Goal: Task Accomplishment & Management: Complete application form

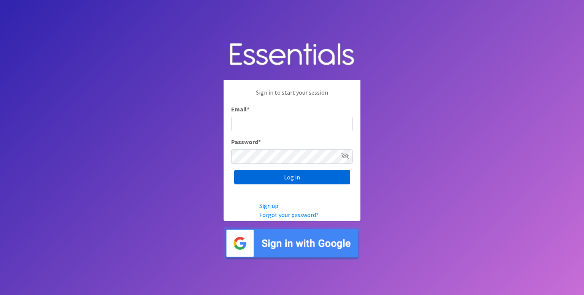
type input "[EMAIL_ADDRESS][DOMAIN_NAME]"
click at [291, 179] on input "Log in" at bounding box center [292, 177] width 116 height 14
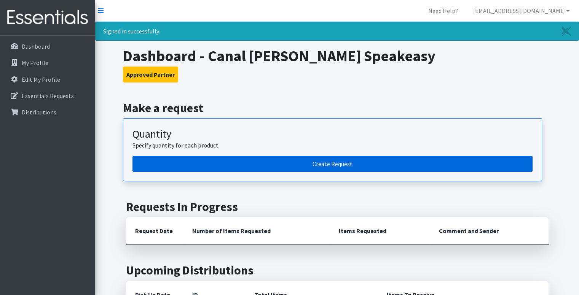
click at [297, 163] on link "Create Request" at bounding box center [332, 164] width 400 height 16
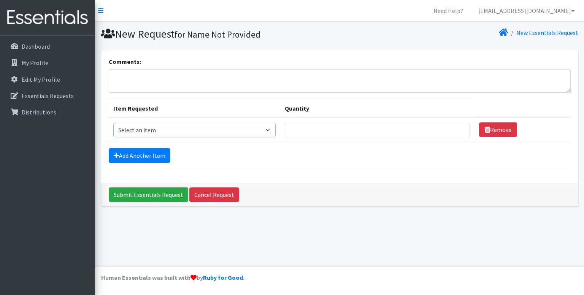
click at [271, 130] on select "Select an item Adult XXX Large Adult Large Adult XX Large Adult Medium Adult Sm…" at bounding box center [194, 130] width 163 height 14
select select "4828"
click at [113, 123] on select "Select an item Adult XXX Large Adult Large Adult XX Large Adult Medium Adult Sm…" at bounding box center [194, 130] width 163 height 14
click at [357, 135] on input "Quantity" at bounding box center [377, 130] width 185 height 14
type input "25"
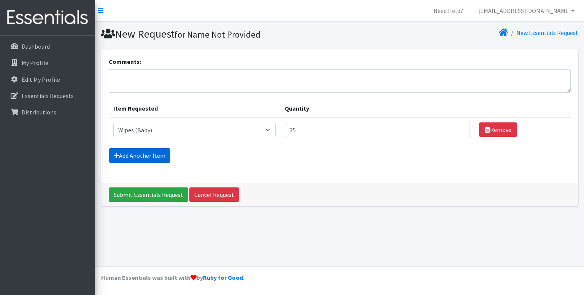
click at [138, 159] on link "Add Another Item" at bounding box center [140, 155] width 62 height 14
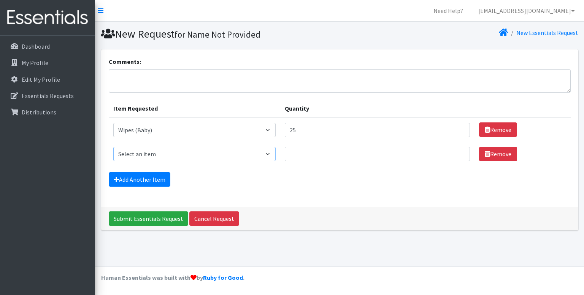
click at [138, 159] on select "Select an item Adult XXX Large Adult Large Adult XX Large Adult Medium Adult Sm…" at bounding box center [194, 154] width 163 height 14
click at [134, 163] on td "Item Requested Select an item Adult XXX Large Adult Large Adult XX Large Adult …" at bounding box center [195, 154] width 172 height 24
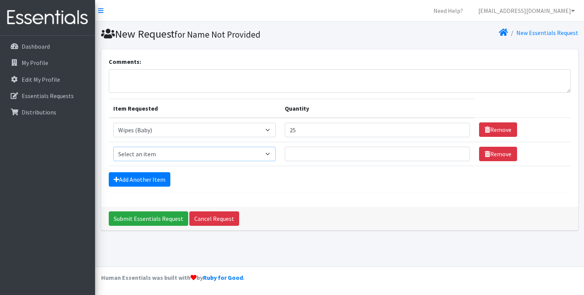
click at [270, 151] on select "Select an item Adult XXX Large Adult Large Adult XX Large Adult Medium Adult Sm…" at bounding box center [194, 154] width 163 height 14
select select "408"
click at [113, 147] on select "Select an item Adult XXX Large Adult Large Adult XX Large Adult Medium Adult Sm…" at bounding box center [194, 154] width 163 height 14
click at [302, 155] on input "Quantity" at bounding box center [377, 154] width 185 height 14
type input "150"
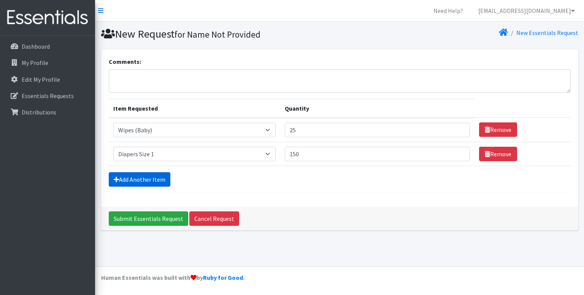
click at [149, 175] on link "Add Another Item" at bounding box center [140, 179] width 62 height 14
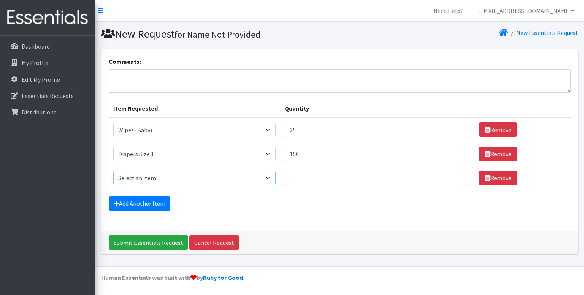
click at [270, 178] on select "Select an item Adult XXX Large Adult Large Adult XX Large Adult Medium Adult Sm…" at bounding box center [194, 178] width 163 height 14
select select "426"
click at [113, 171] on select "Select an item Adult XXX Large Adult Large Adult XX Large Adult Medium Adult Sm…" at bounding box center [194, 178] width 163 height 14
click at [308, 177] on input "Quantity" at bounding box center [377, 178] width 185 height 14
type input "250"
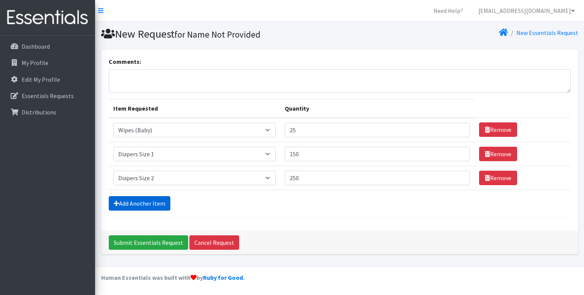
click at [152, 203] on link "Add Another Item" at bounding box center [140, 203] width 62 height 14
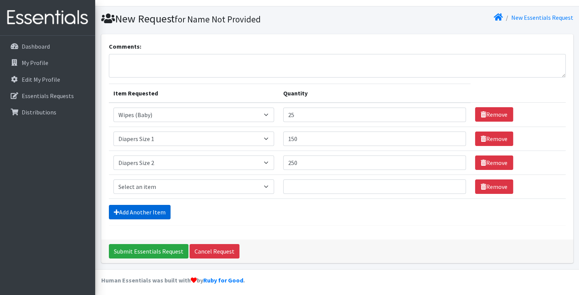
scroll to position [17, 0]
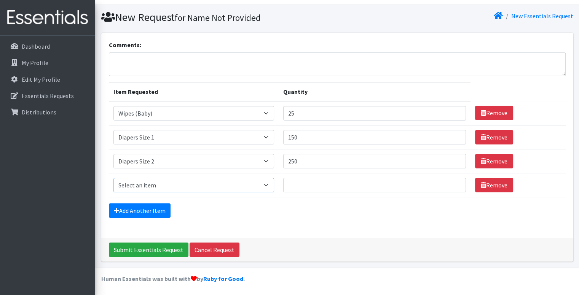
click at [266, 185] on select "Select an item Adult XXX Large Adult Large Adult XX Large Adult Medium Adult Sm…" at bounding box center [193, 185] width 161 height 14
select select "428"
click at [113, 178] on select "Select an item Adult XXX Large Adult Large Adult XX Large Adult Medium Adult Sm…" at bounding box center [193, 185] width 161 height 14
click at [302, 188] on input "Quantity" at bounding box center [374, 185] width 183 height 14
type input "100"
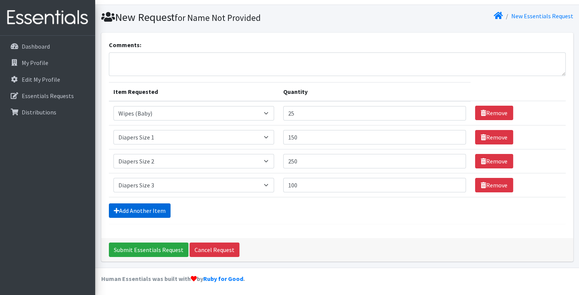
click at [137, 206] on link "Add Another Item" at bounding box center [140, 211] width 62 height 14
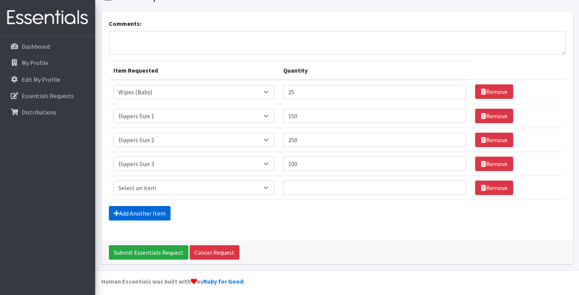
scroll to position [40, 0]
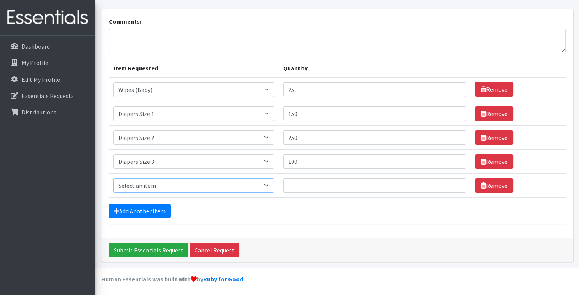
click at [165, 186] on select "Select an item Adult XXX Large Adult Large Adult XX Large Adult Medium Adult Sm…" at bounding box center [193, 185] width 161 height 14
select select "414"
click at [113, 178] on select "Select an item Adult XXX Large Adult Large Adult XX Large Adult Medium Adult Sm…" at bounding box center [193, 185] width 161 height 14
click at [294, 189] on input "Quantity" at bounding box center [374, 185] width 183 height 14
type input "200"
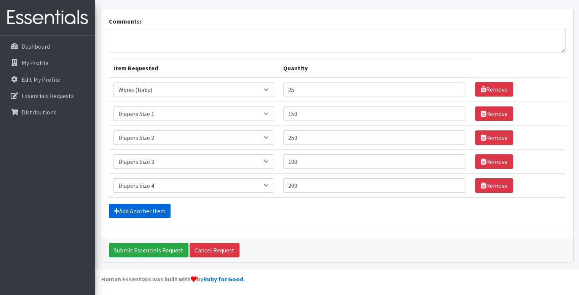
click at [162, 209] on link "Add Another Item" at bounding box center [140, 211] width 62 height 14
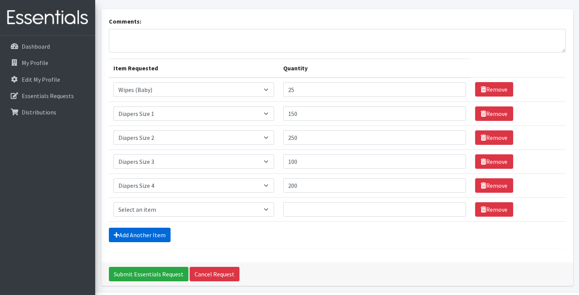
scroll to position [64, 0]
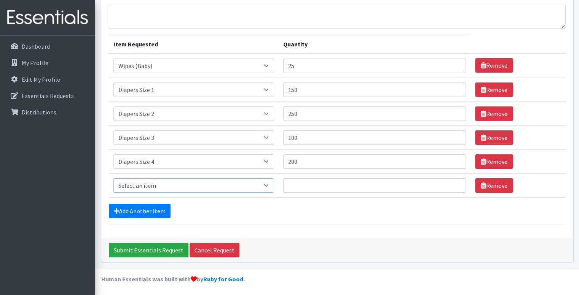
click at [267, 183] on select "Select an item Adult XXX Large Adult Large Adult XX Large Adult Medium Adult Sm…" at bounding box center [193, 185] width 161 height 14
select select "415"
click at [113, 178] on select "Select an item Adult XXX Large Adult Large Adult XX Large Adult Medium Adult Sm…" at bounding box center [193, 185] width 161 height 14
click at [294, 184] on input "Quantity" at bounding box center [374, 185] width 183 height 14
type input "150"
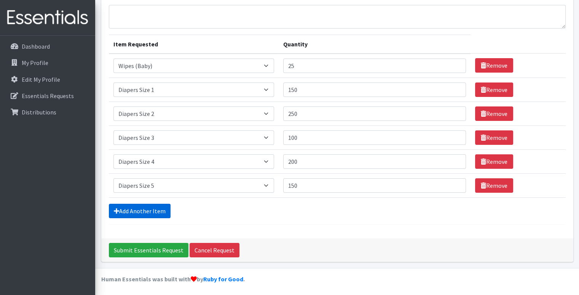
click at [155, 213] on link "Add Another Item" at bounding box center [140, 211] width 62 height 14
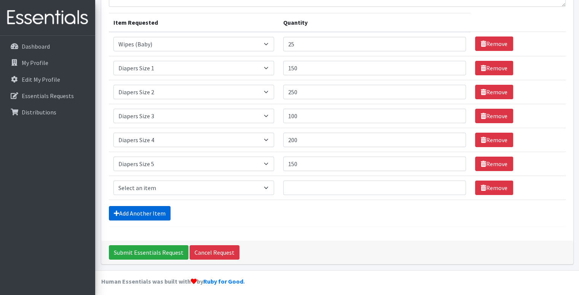
scroll to position [88, 0]
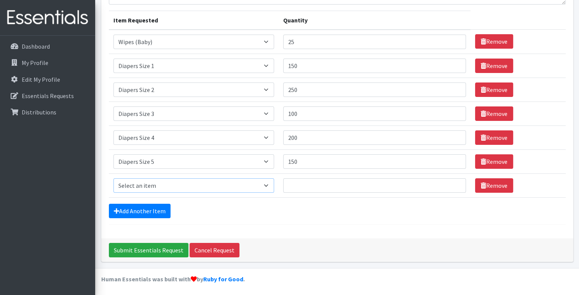
click at [266, 185] on select "Select an item Adult XXX Large Adult Large Adult XX Large Adult Medium Adult Sm…" at bounding box center [193, 185] width 161 height 14
select select "417"
click at [113, 178] on select "Select an item Adult XXX Large Adult Large Adult XX Large Adult Medium Adult Sm…" at bounding box center [193, 185] width 161 height 14
click at [318, 189] on input "Quantity" at bounding box center [374, 185] width 183 height 14
type input "25"
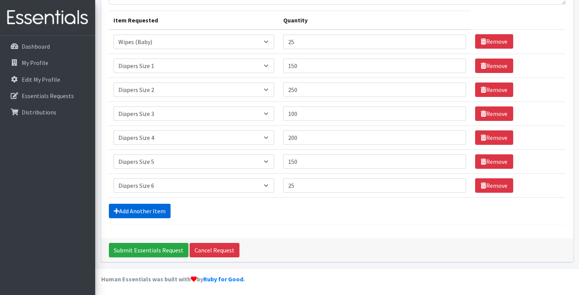
click at [137, 211] on link "Add Another Item" at bounding box center [140, 211] width 62 height 14
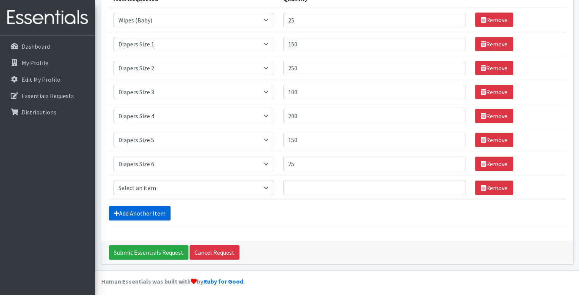
scroll to position [112, 0]
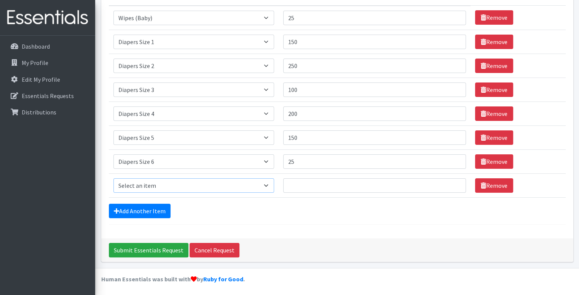
click at [217, 184] on select "Select an item Adult XXX Large Adult Large Adult XX Large Adult Medium Adult Sm…" at bounding box center [193, 185] width 161 height 14
select select "4739"
click at [113, 178] on select "Select an item Adult XXX Large Adult Large Adult XX Large Adult Medium Adult Sm…" at bounding box center [193, 185] width 161 height 14
click at [291, 187] on input "Quantity" at bounding box center [374, 185] width 183 height 14
type input "175"
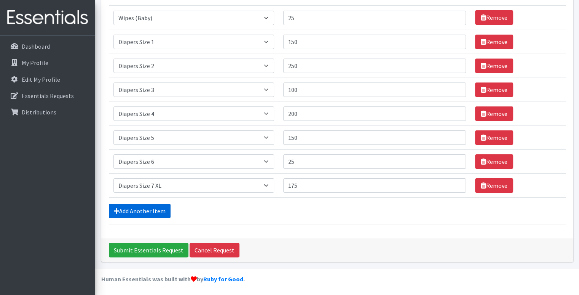
click at [145, 212] on link "Add Another Item" at bounding box center [140, 211] width 62 height 14
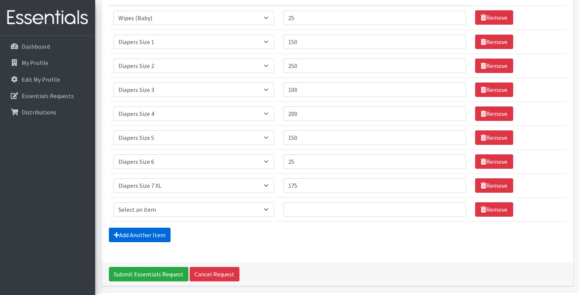
scroll to position [136, 0]
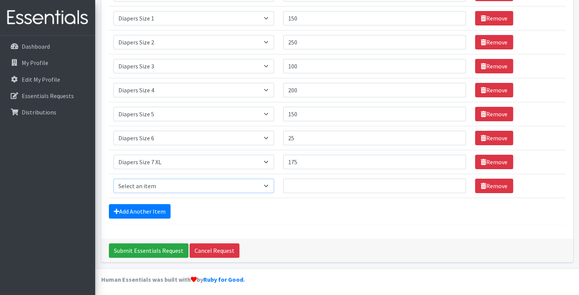
click at [192, 183] on select "Select an item Adult XXX Large Adult Large Adult XX Large Adult Medium Adult Sm…" at bounding box center [193, 186] width 161 height 14
select select "2927"
click at [113, 179] on select "Select an item Adult XXX Large Adult Large Adult XX Large Adult Medium Adult Sm…" at bounding box center [193, 186] width 161 height 14
click at [316, 187] on input "Quantity" at bounding box center [374, 186] width 183 height 14
type input "75"
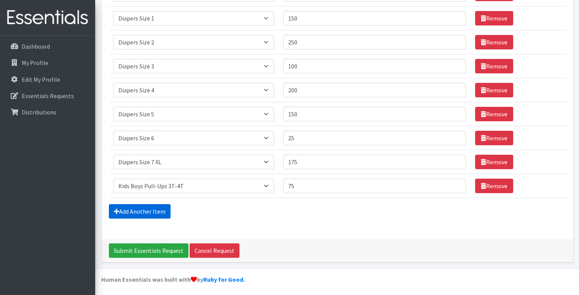
click at [151, 208] on link "Add Another Item" at bounding box center [140, 211] width 62 height 14
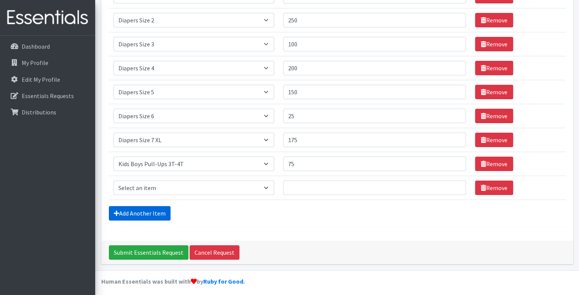
scroll to position [160, 0]
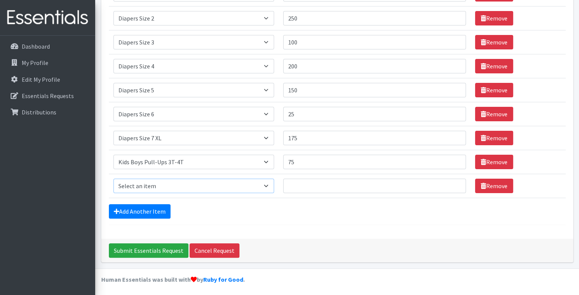
click at [169, 183] on select "Select an item Adult XXX Large Adult Large Adult XX Large Adult Medium Adult Sm…" at bounding box center [193, 186] width 161 height 14
select select "2926"
click at [113, 179] on select "Select an item Adult XXX Large Adult Large Adult XX Large Adult Medium Adult Sm…" at bounding box center [193, 186] width 161 height 14
click at [296, 187] on input "Quantity" at bounding box center [374, 186] width 183 height 14
type input "25"
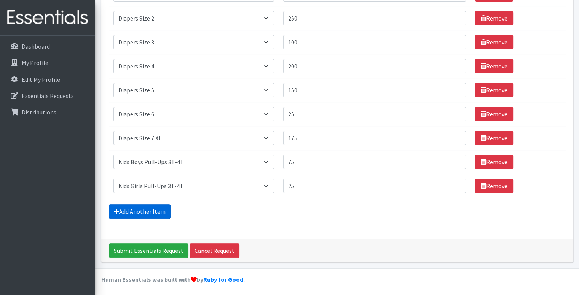
click at [137, 209] on link "Add Another Item" at bounding box center [140, 211] width 62 height 14
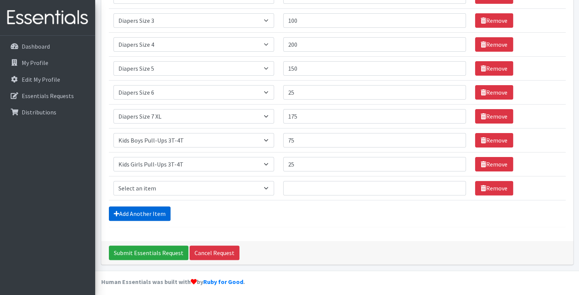
scroll to position [184, 0]
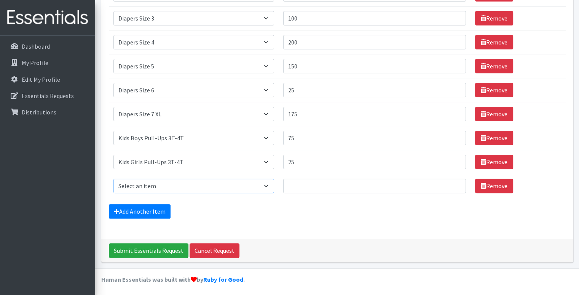
click at [140, 187] on select "Select an item Adult XXX Large Adult Large Adult XX Large Adult Medium Adult Sm…" at bounding box center [193, 186] width 161 height 14
select select "2929"
click at [113, 179] on select "Select an item Adult XXX Large Adult Large Adult XX Large Adult Medium Adult Sm…" at bounding box center [193, 186] width 161 height 14
click at [315, 186] on input "Quantity" at bounding box center [374, 186] width 183 height 14
type input "200"
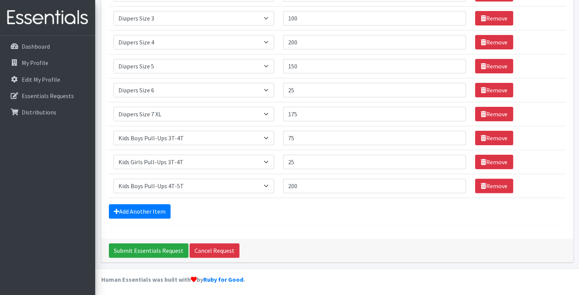
click at [248, 205] on div "Add Another Item" at bounding box center [337, 211] width 456 height 14
click at [127, 251] on input "Submit Essentials Request" at bounding box center [149, 250] width 80 height 14
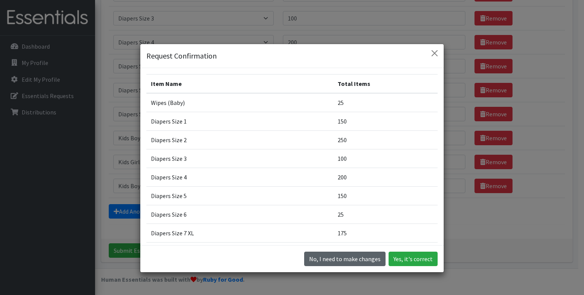
click at [344, 254] on button "No, I need to make changes" at bounding box center [344, 259] width 81 height 14
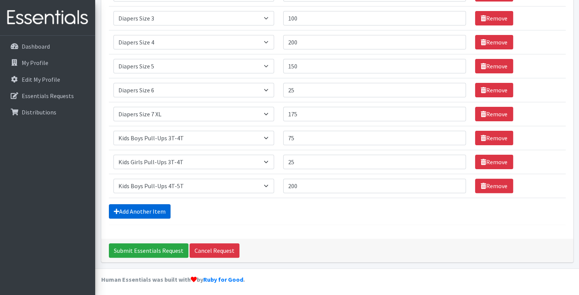
click at [146, 207] on link "Add Another Item" at bounding box center [140, 211] width 62 height 14
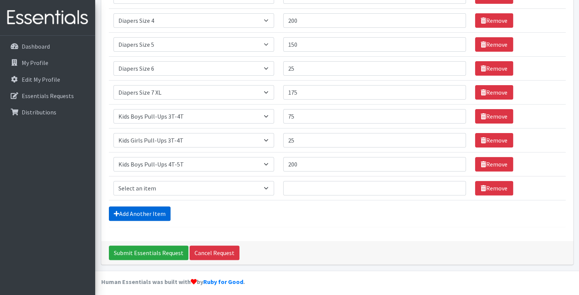
scroll to position [208, 0]
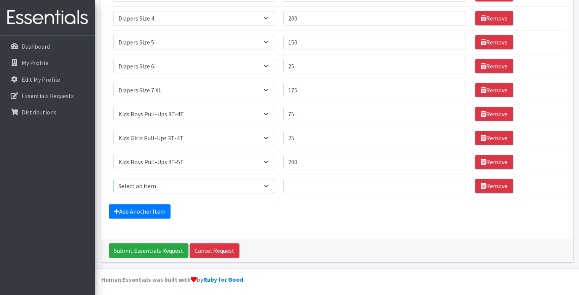
click at [208, 184] on select "Select an item Adult XXX Large Adult Large Adult XX Large Adult Medium Adult Sm…" at bounding box center [193, 186] width 161 height 14
select select "11444"
click at [113, 179] on select "Select an item Adult XXX Large Adult Large Adult XX Large Adult Medium Adult Sm…" at bounding box center [193, 186] width 161 height 14
click at [300, 185] on input "Quantity" at bounding box center [374, 186] width 183 height 14
type input "4"
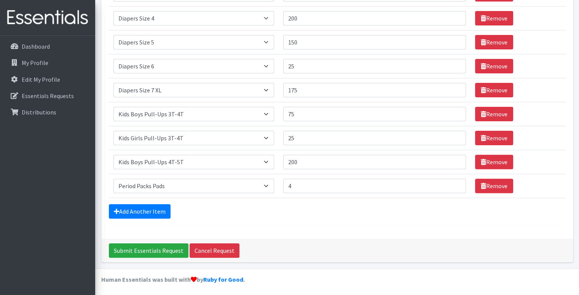
click at [273, 232] on div "Comments: Item Requested Quantity Item Requested Select an item Adult XXX Large…" at bounding box center [337, 40] width 472 height 397
click at [139, 247] on input "Submit Essentials Request" at bounding box center [149, 250] width 80 height 14
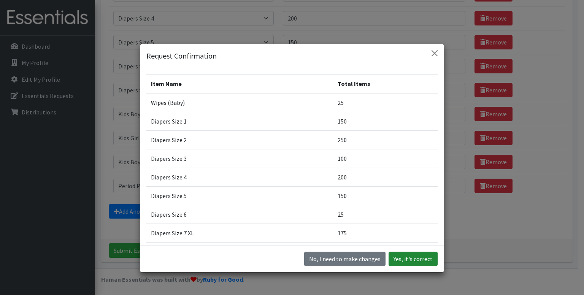
click at [420, 260] on button "Yes, it's correct" at bounding box center [413, 259] width 49 height 14
